Goal: Information Seeking & Learning: Learn about a topic

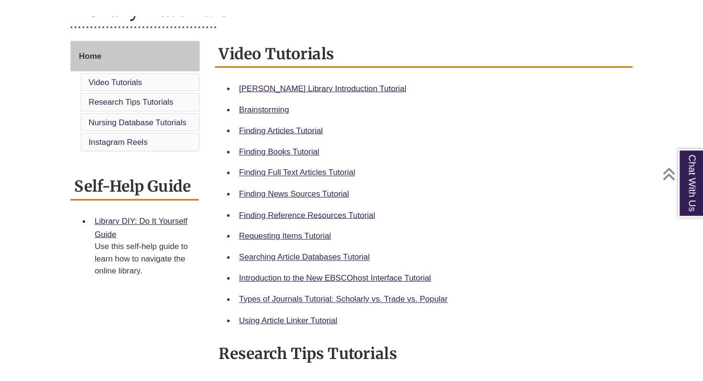
scroll to position [248, 0]
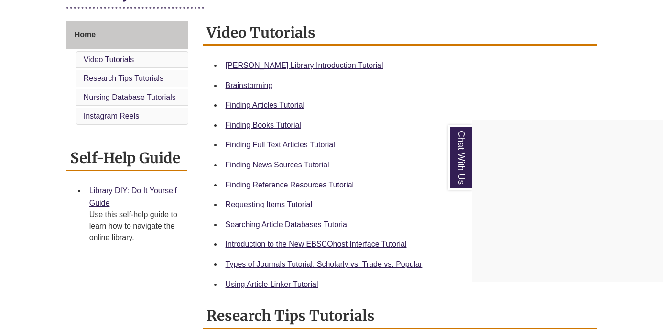
click at [458, 73] on div "Chat With Us" at bounding box center [331, 164] width 663 height 329
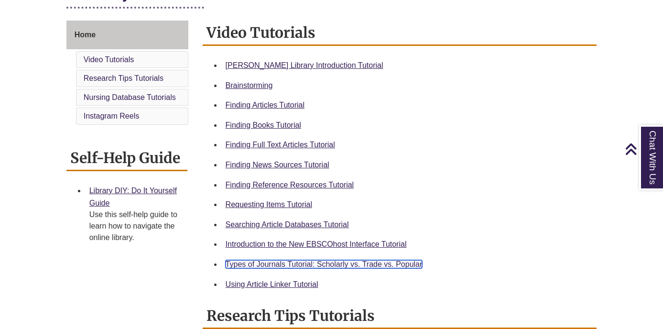
click at [260, 264] on link "Types of Journals Tutorial: Scholarly vs. Trade vs. Popular" at bounding box center [324, 264] width 197 height 8
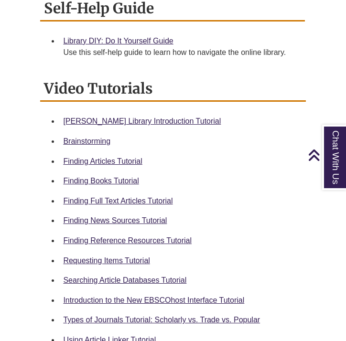
scroll to position [380, 0]
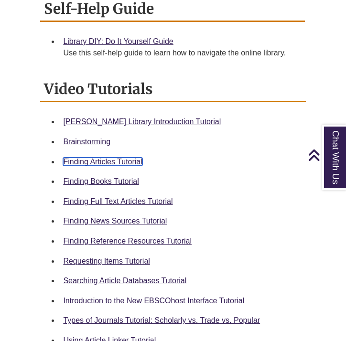
click at [118, 164] on link "Finding Articles Tutorial" at bounding box center [102, 162] width 79 height 8
click at [111, 164] on link "Finding Articles Tutorial" at bounding box center [102, 162] width 79 height 8
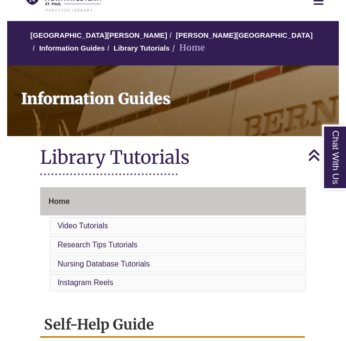
scroll to position [0, 0]
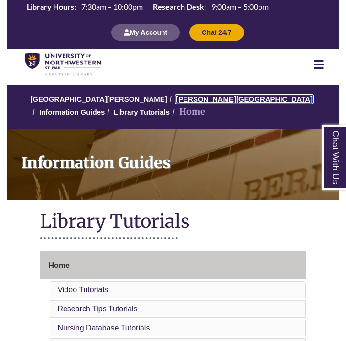
click at [189, 97] on link "[PERSON_NAME][GEOGRAPHIC_DATA]" at bounding box center [244, 99] width 137 height 8
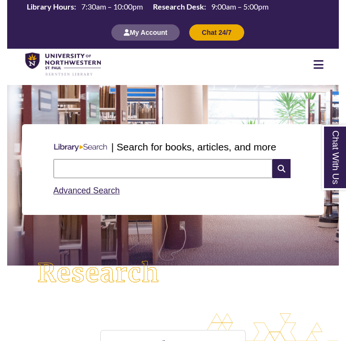
click at [105, 171] on input "text" at bounding box center [163, 168] width 219 height 19
type input "**********"
click at [281, 167] on icon at bounding box center [282, 168] width 18 height 19
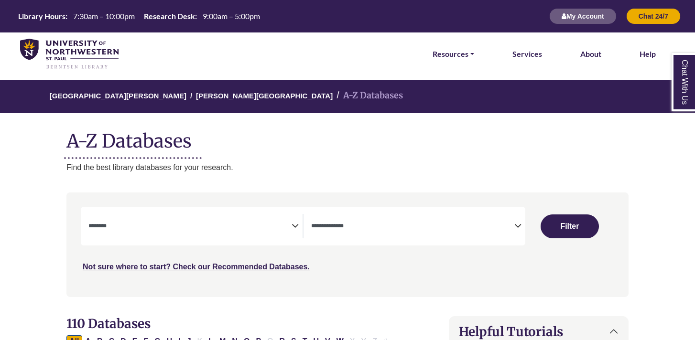
select select "Database Subject Filter"
select select "Database Types Filter"
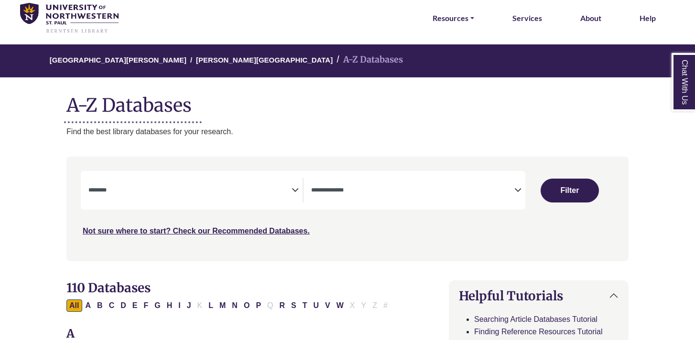
scroll to position [58, 0]
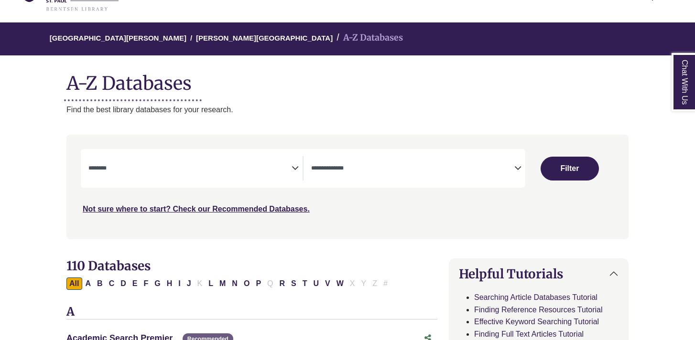
click at [292, 170] on icon "Search filters" at bounding box center [295, 167] width 7 height 14
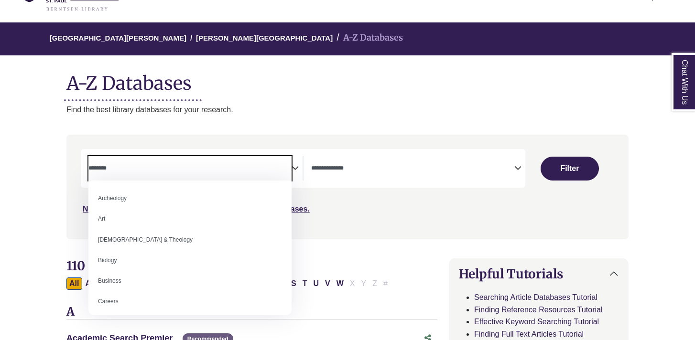
scroll to position [0, 0]
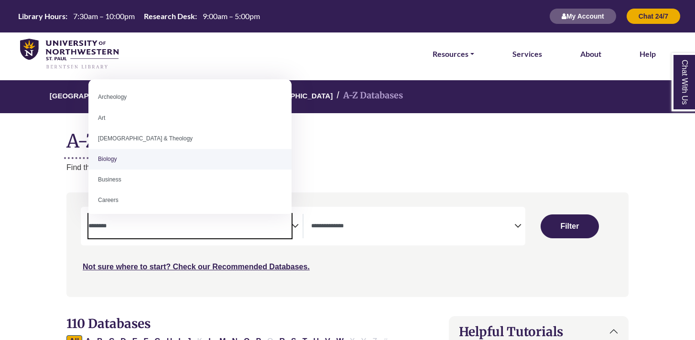
select select "*****"
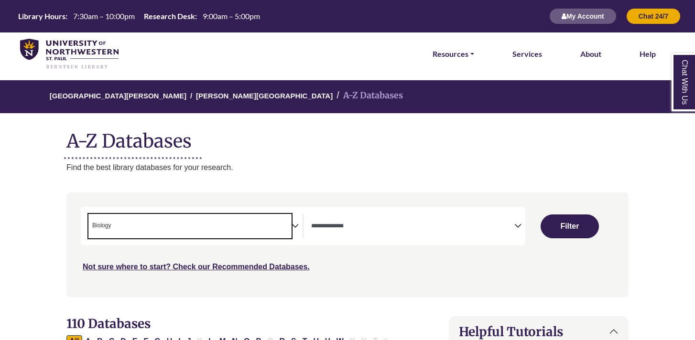
scroll to position [28, 0]
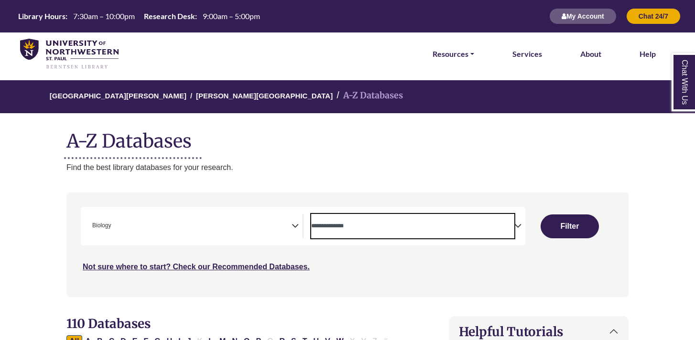
click at [481, 232] on span "Search filters" at bounding box center [412, 226] width 203 height 24
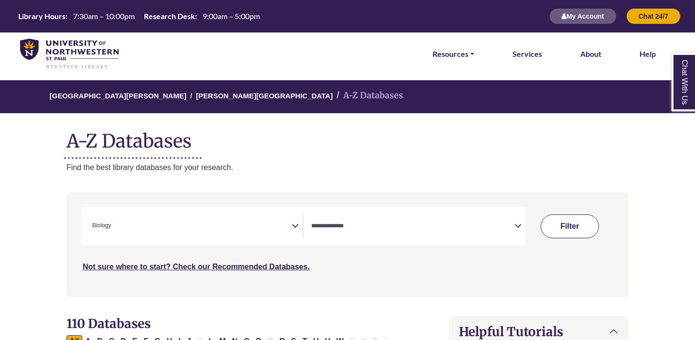
click at [576, 231] on button "Filter" at bounding box center [570, 227] width 58 height 24
select select "Database Types Filter"
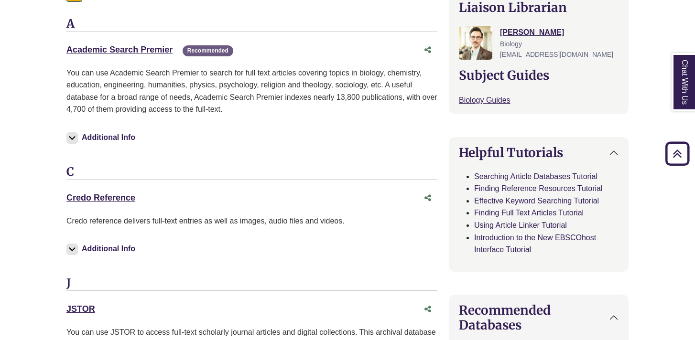
scroll to position [351, 0]
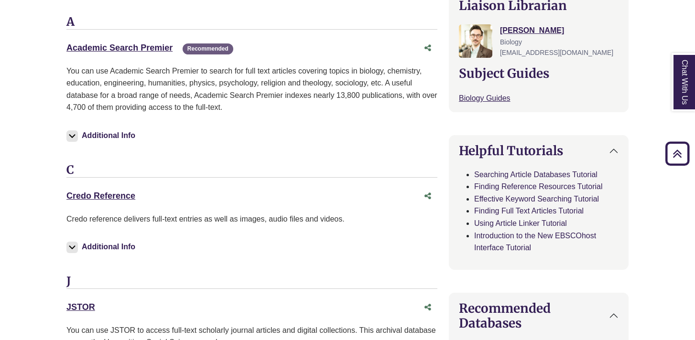
drag, startPoint x: 57, startPoint y: 193, endPoint x: 153, endPoint y: 192, distance: 96.6
click at [112, 198] on link "Credo Reference This link opens in a new window" at bounding box center [100, 196] width 69 height 10
click at [101, 205] on div "Credo Reference This link opens in a new window" at bounding box center [251, 196] width 371 height 18
drag, startPoint x: 62, startPoint y: 198, endPoint x: 153, endPoint y: 197, distance: 91.8
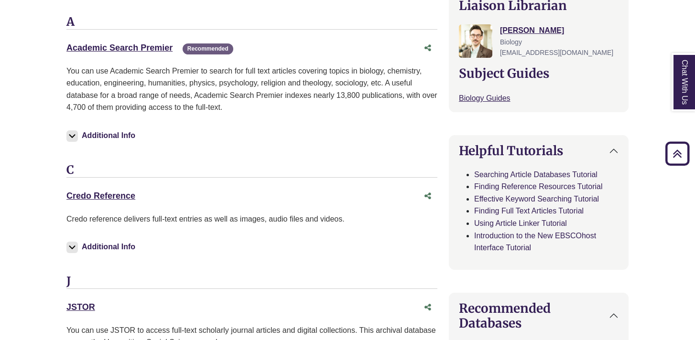
copy link "Credo Reference"
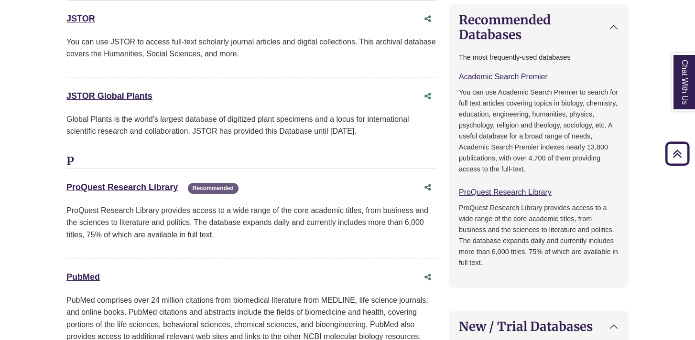
scroll to position [643, 0]
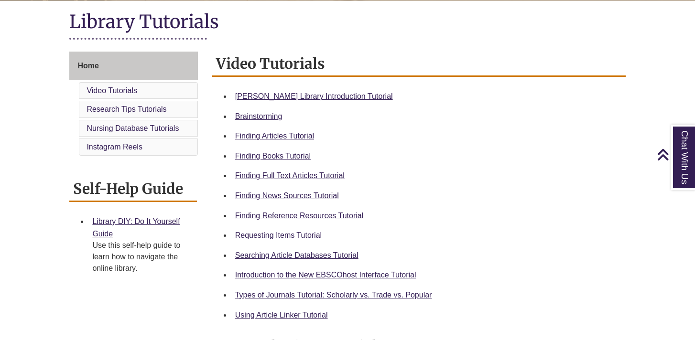
scroll to position [225, 0]
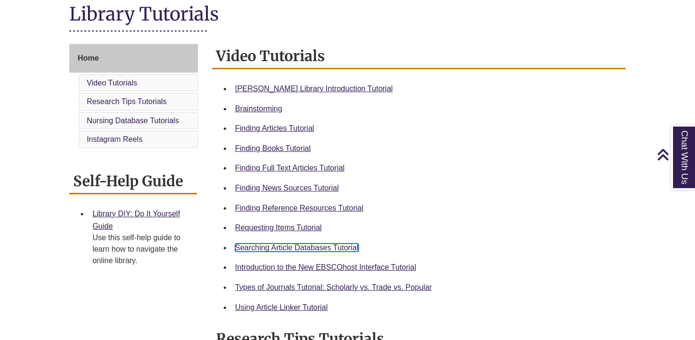
click at [317, 250] on link "Searching Article Databases Tutorial" at bounding box center [296, 248] width 123 height 8
